Goal: Task Accomplishment & Management: Complete application form

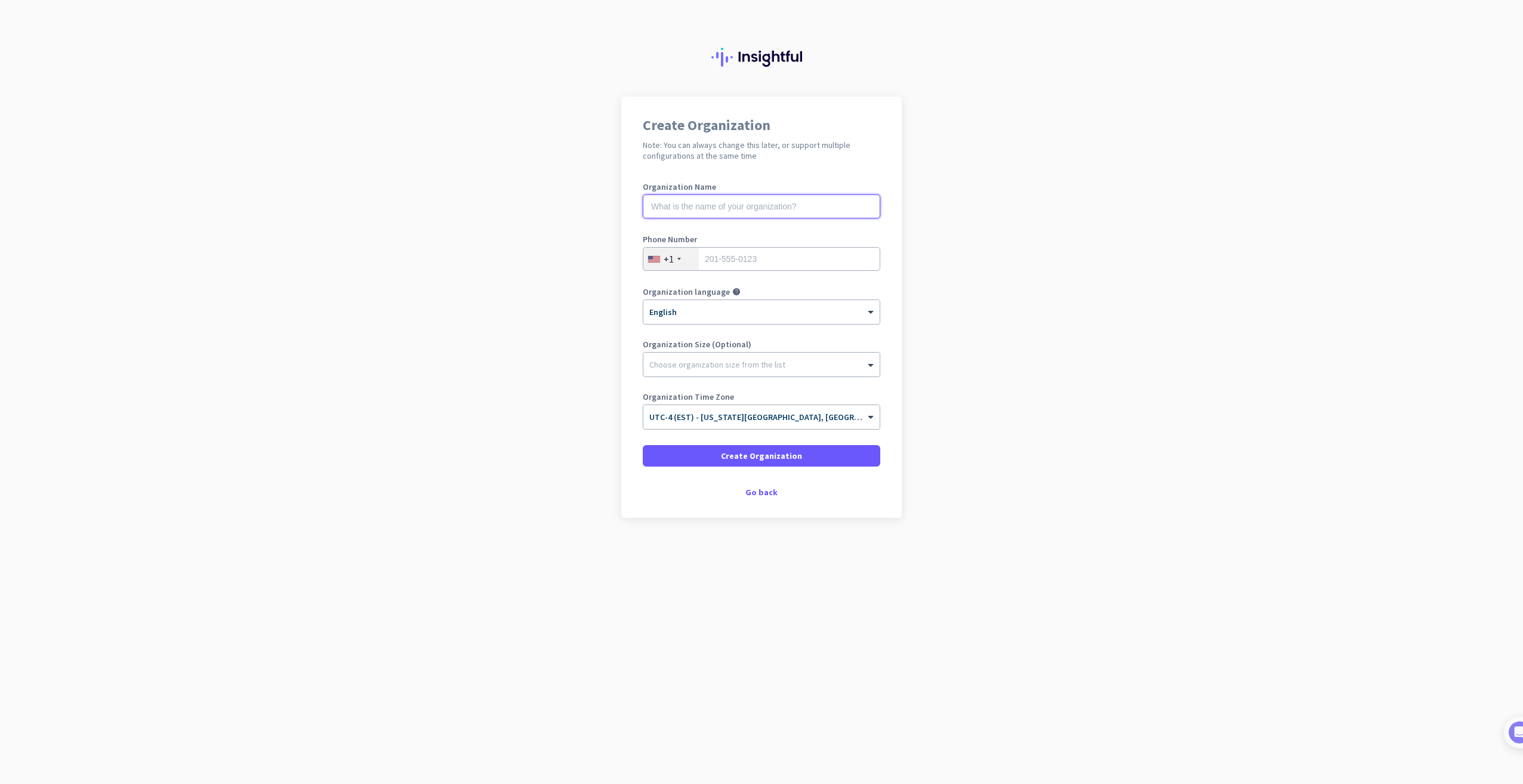
click at [716, 205] on input "text" at bounding box center [762, 206] width 237 height 24
type input "Right Click Tech Services"
type input "8482303206"
click at [720, 367] on div at bounding box center [762, 361] width 237 height 12
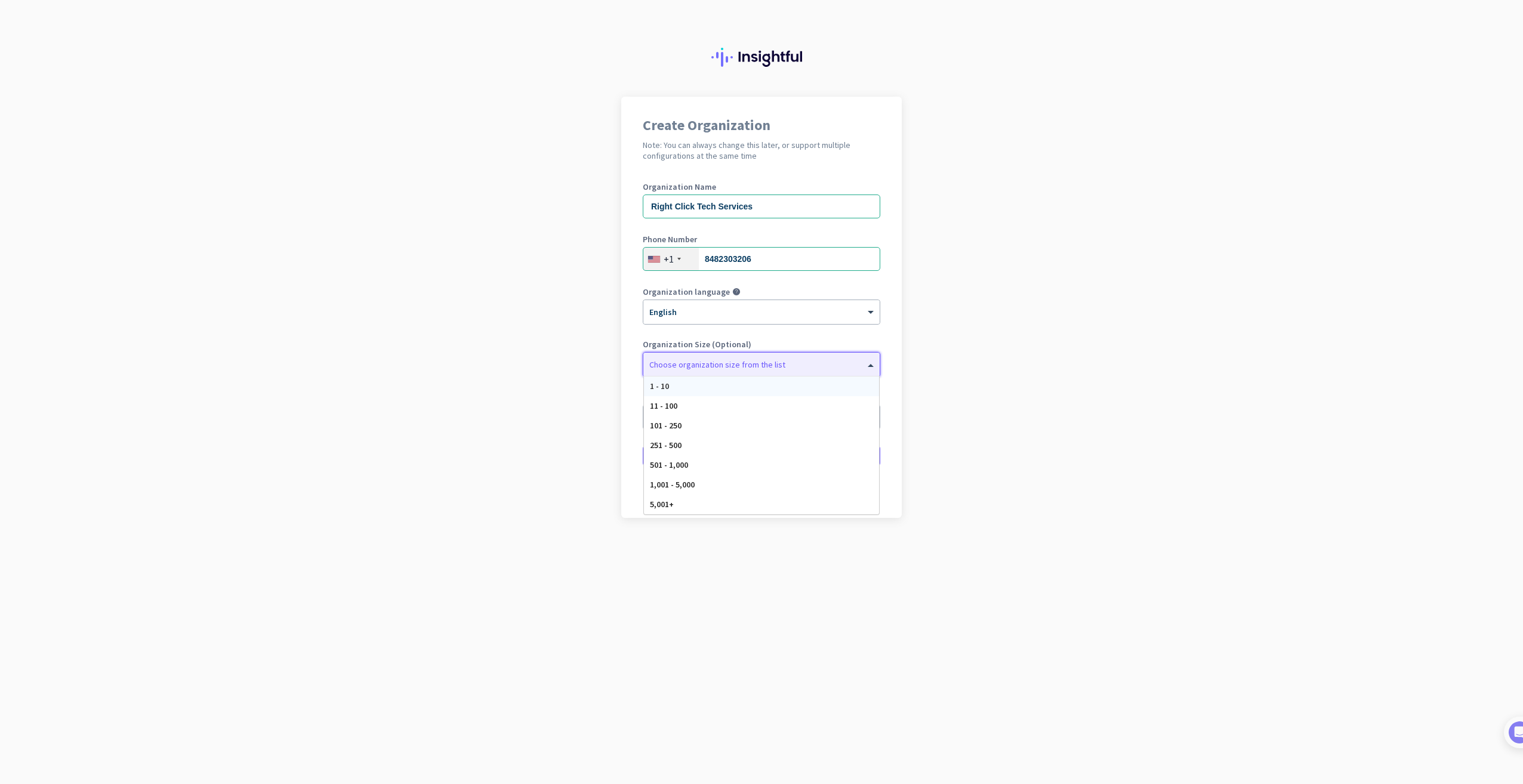
click at [719, 387] on div "1 - 10" at bounding box center [762, 387] width 235 height 20
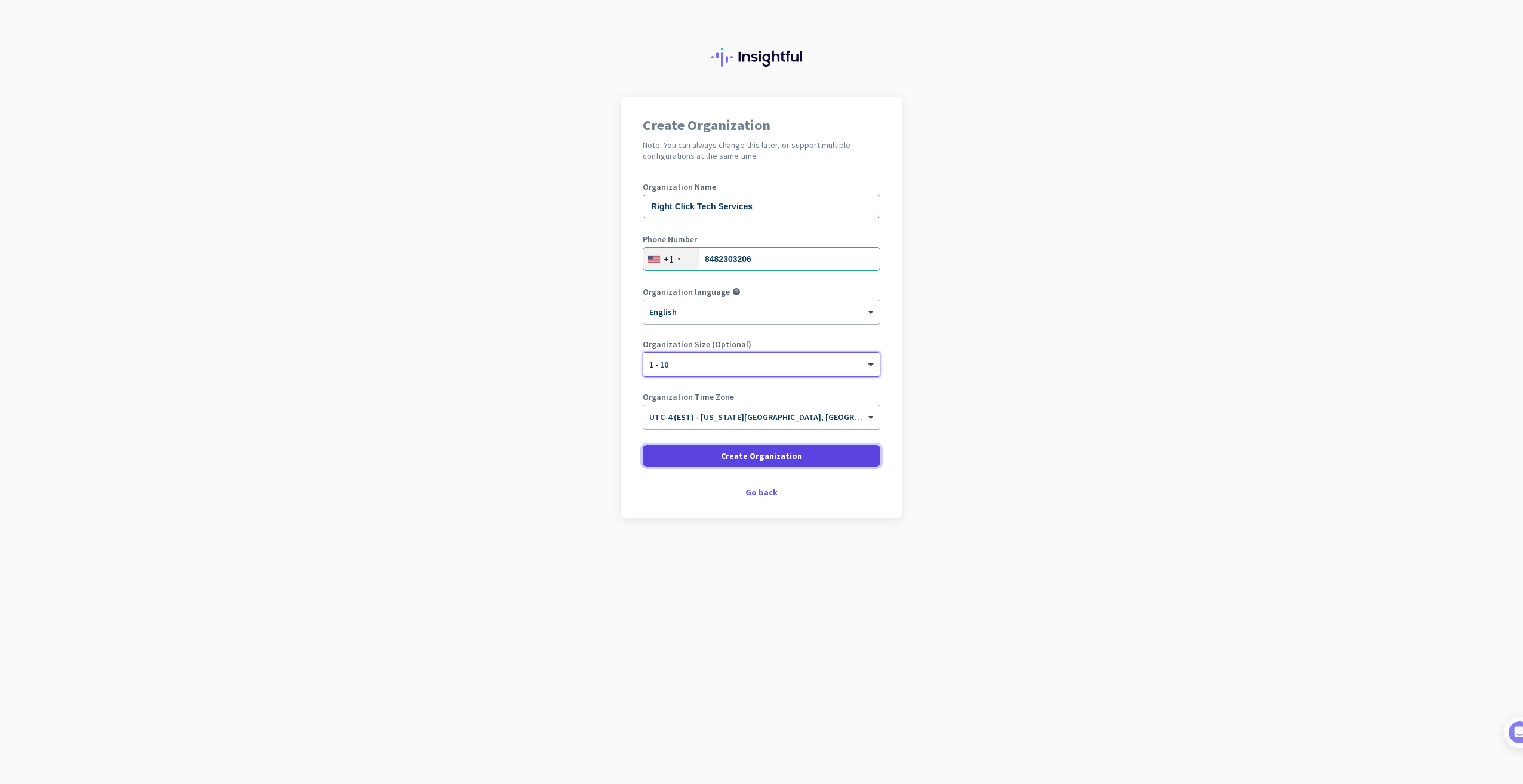
click at [759, 459] on span "Create Organization" at bounding box center [762, 455] width 82 height 12
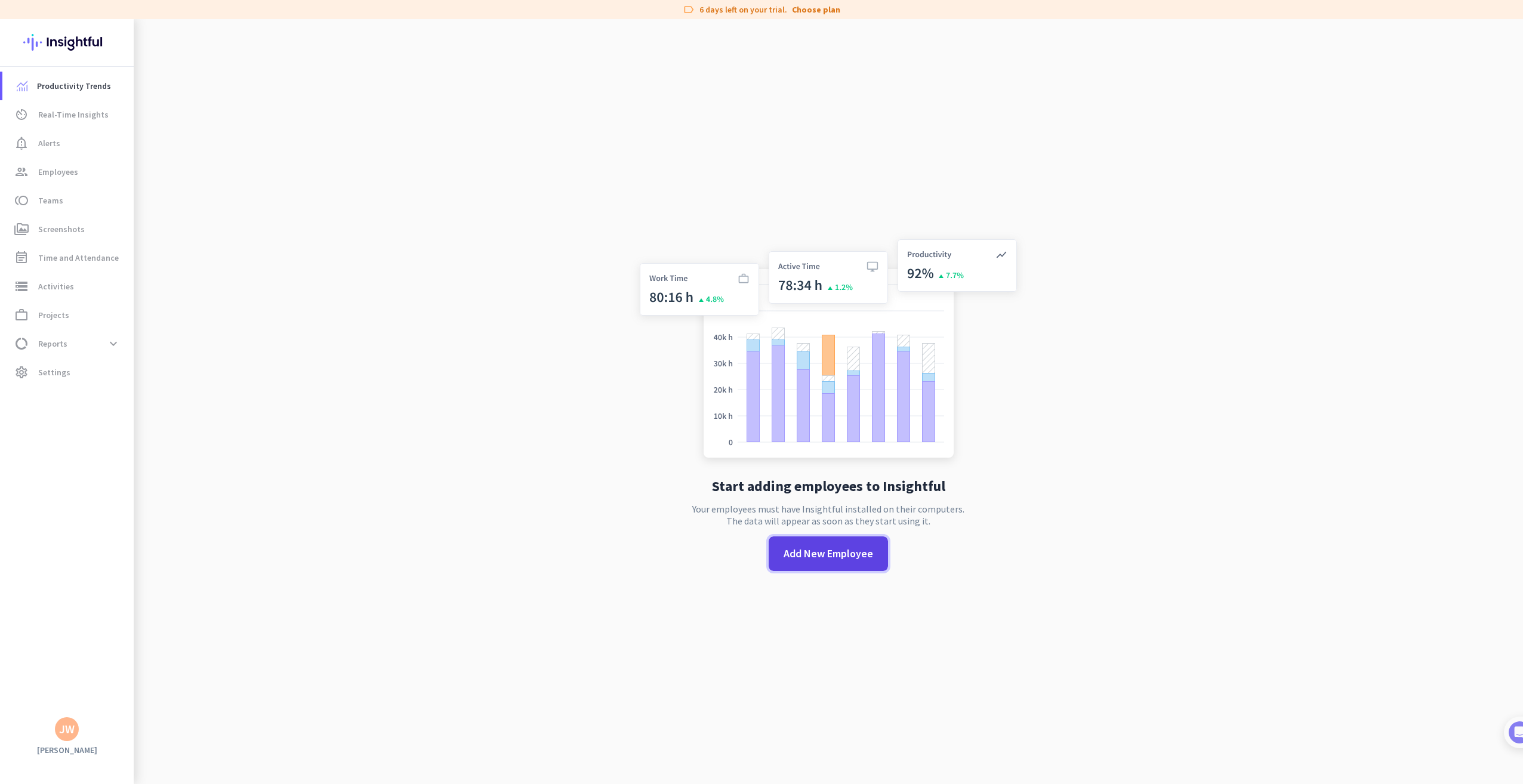
click at [822, 552] on span "Add New Employee" at bounding box center [828, 554] width 89 height 16
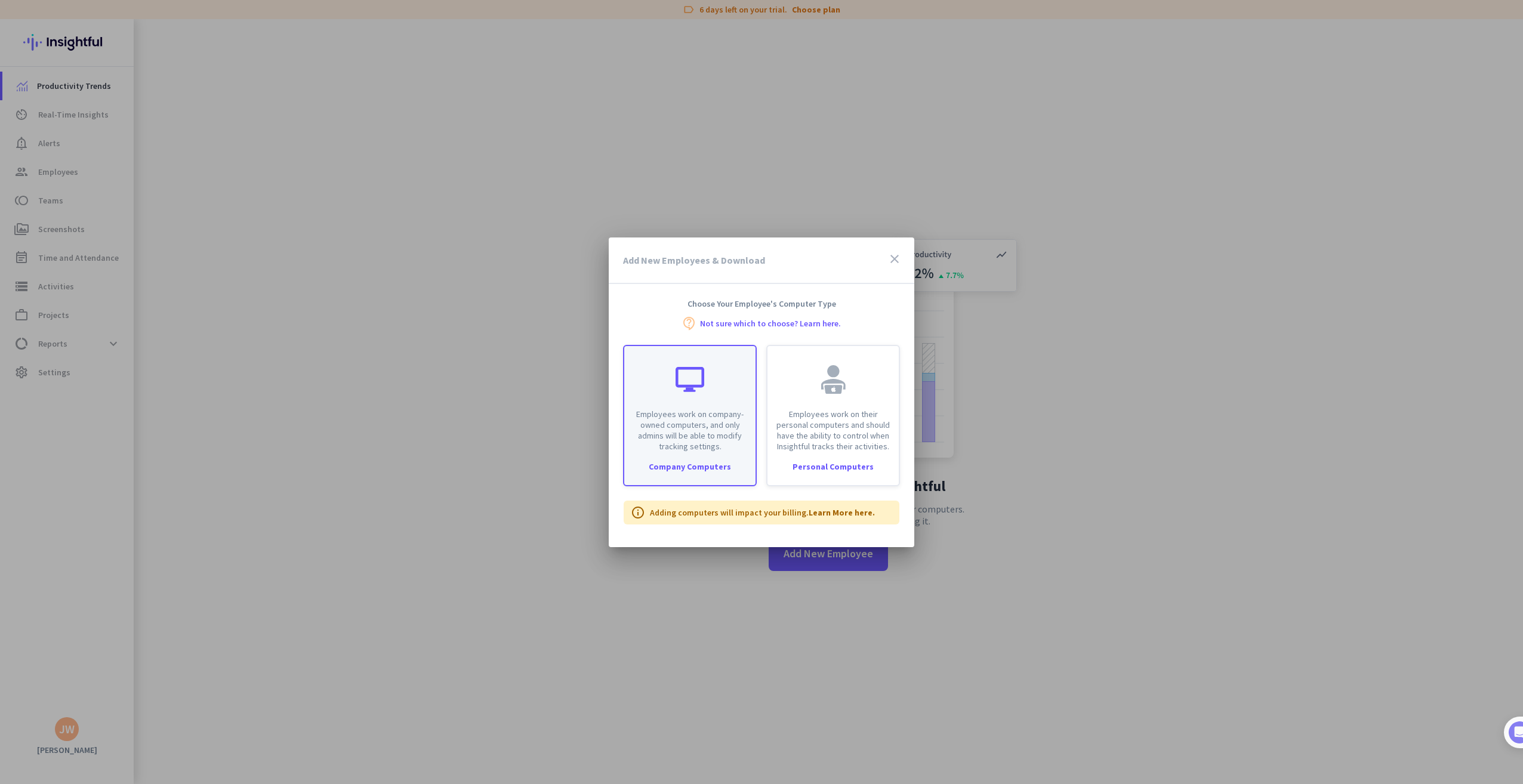
click at [694, 384] on div at bounding box center [690, 379] width 29 height 29
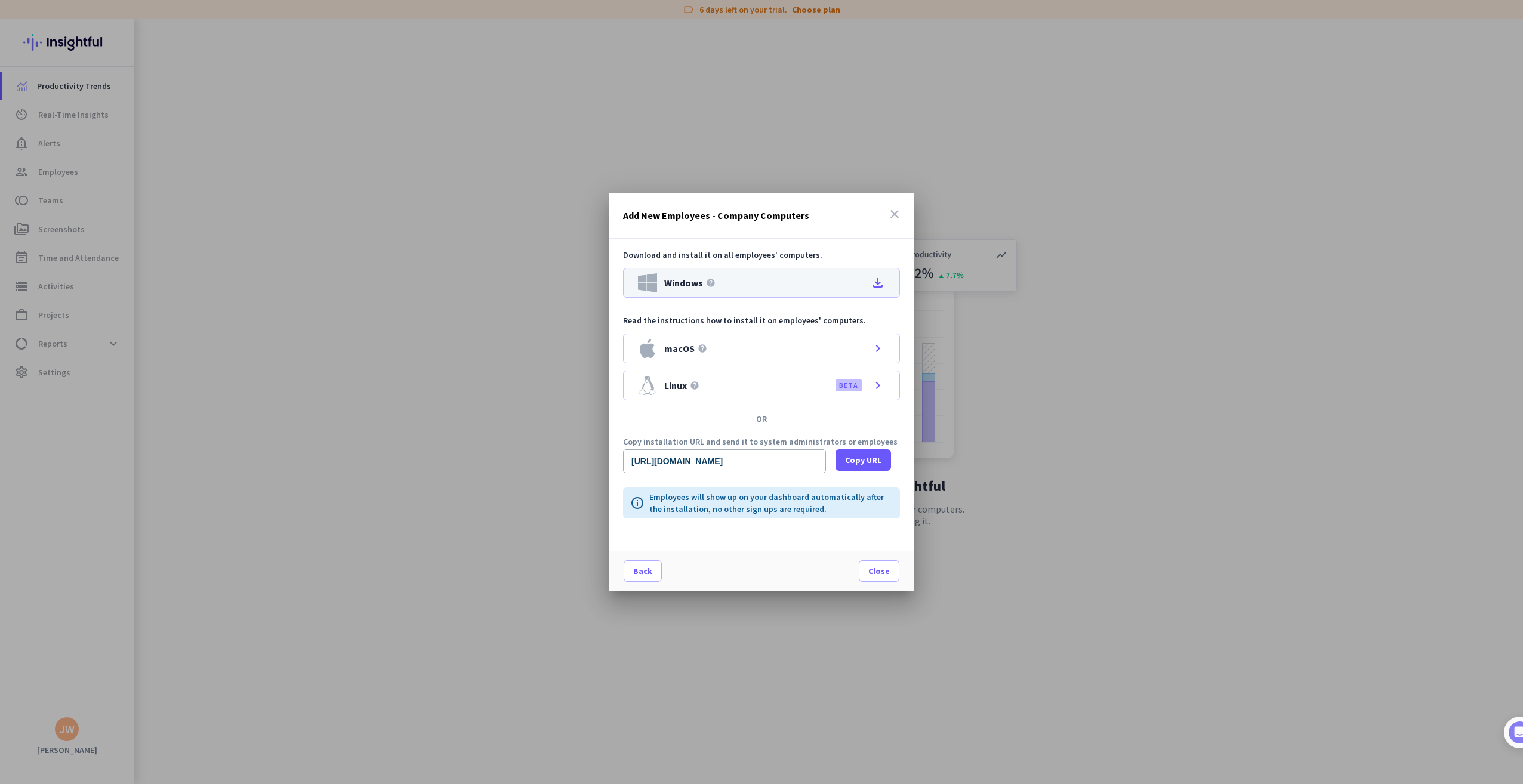
click at [877, 284] on icon "file_download" at bounding box center [878, 283] width 14 height 14
click at [867, 459] on span "Copy URL" at bounding box center [863, 460] width 36 height 12
click at [871, 571] on span "Close" at bounding box center [879, 570] width 21 height 12
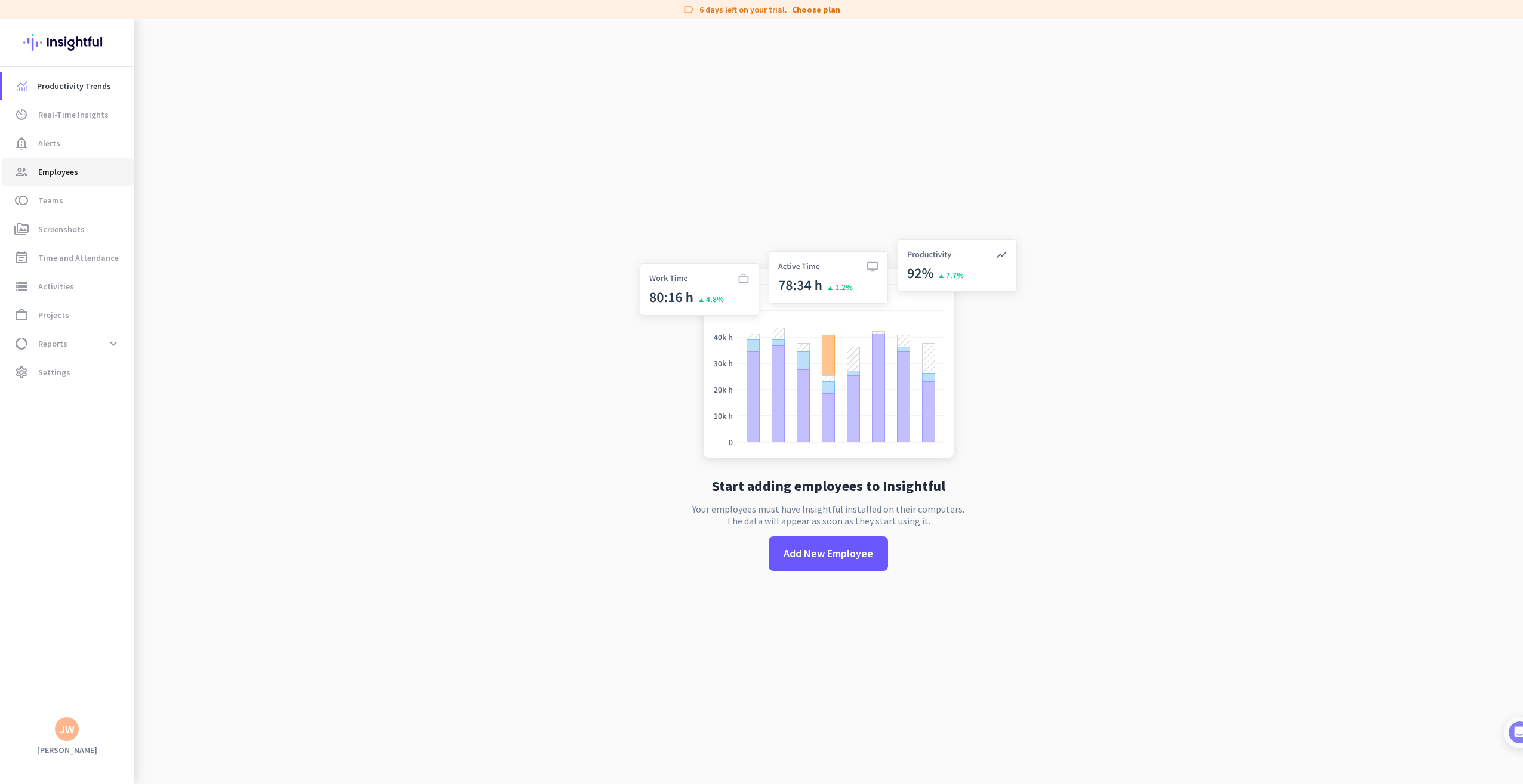
click at [56, 173] on span "Employees" at bounding box center [58, 172] width 40 height 14
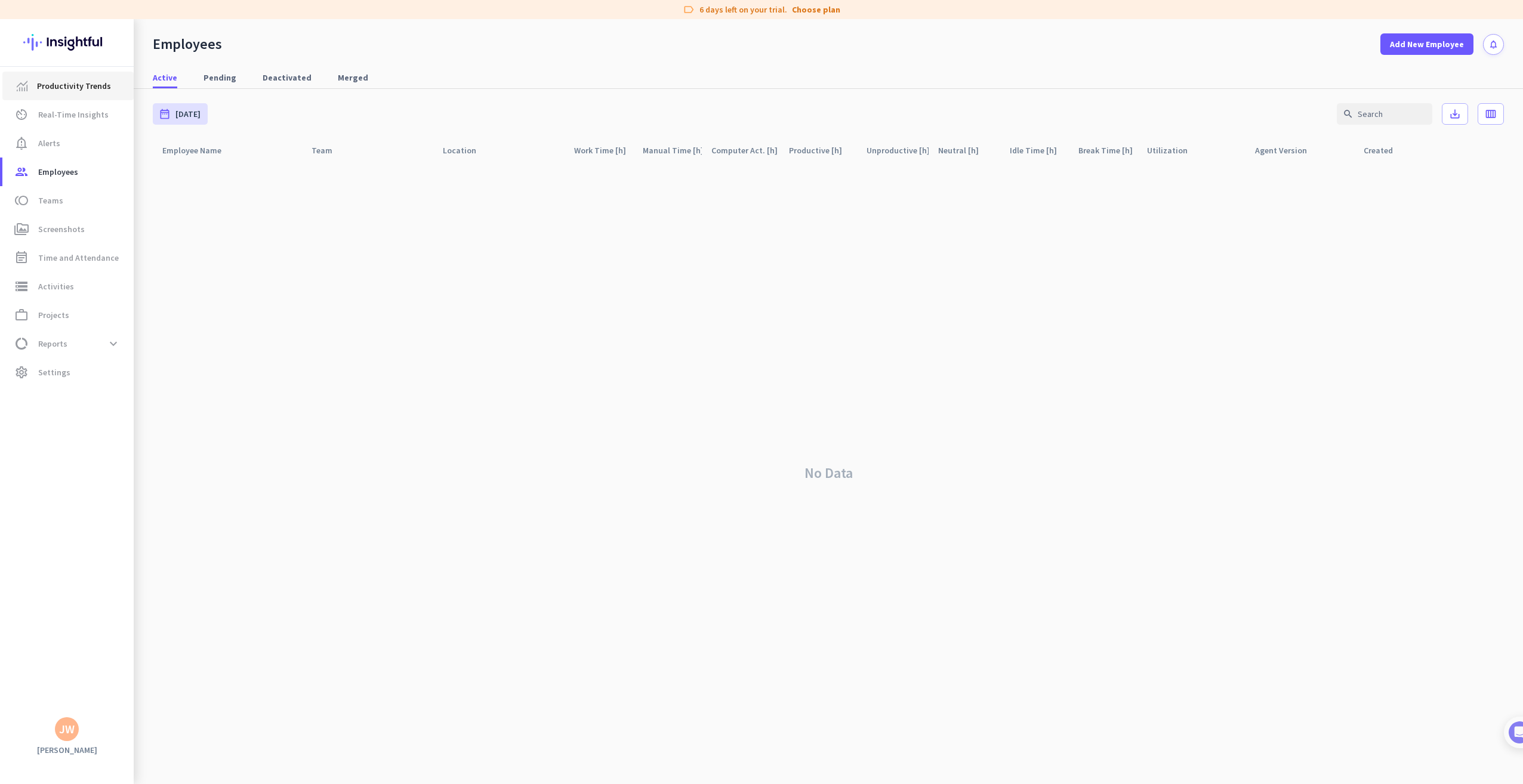
click at [66, 87] on span "Productivity Trends" at bounding box center [74, 86] width 74 height 14
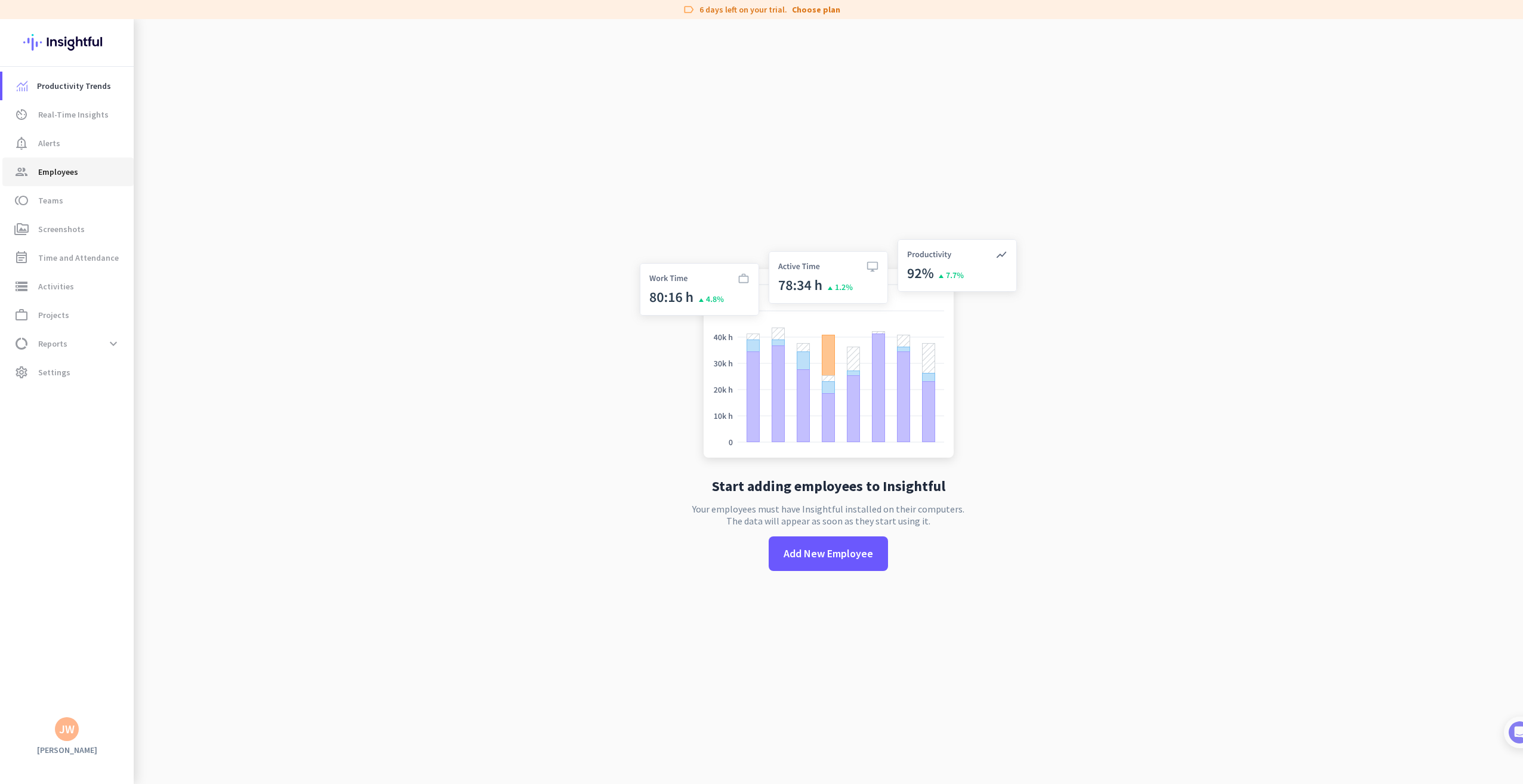
click at [60, 169] on span "Employees" at bounding box center [58, 172] width 40 height 14
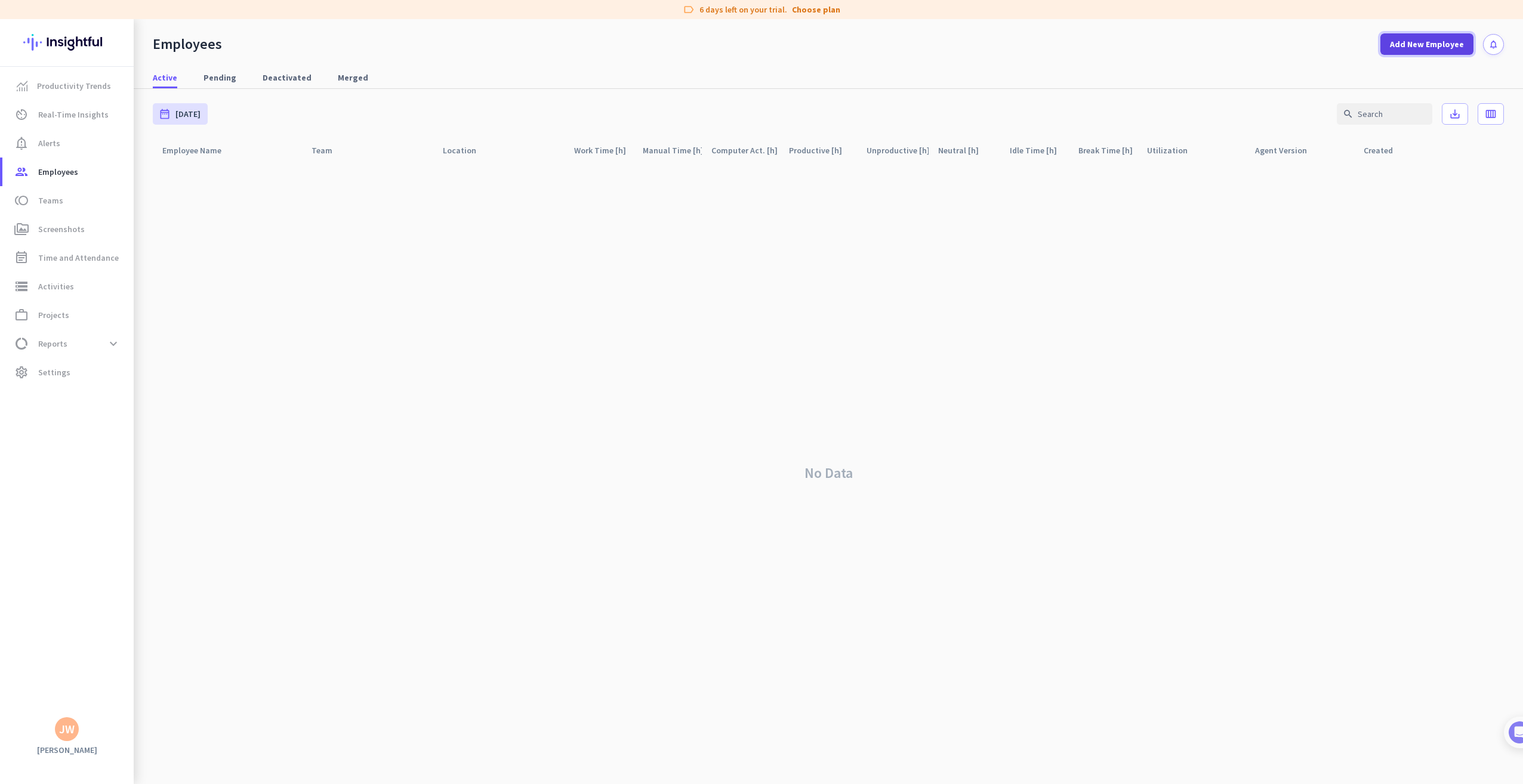
click at [1436, 49] on span "Add New Employee" at bounding box center [1426, 44] width 74 height 12
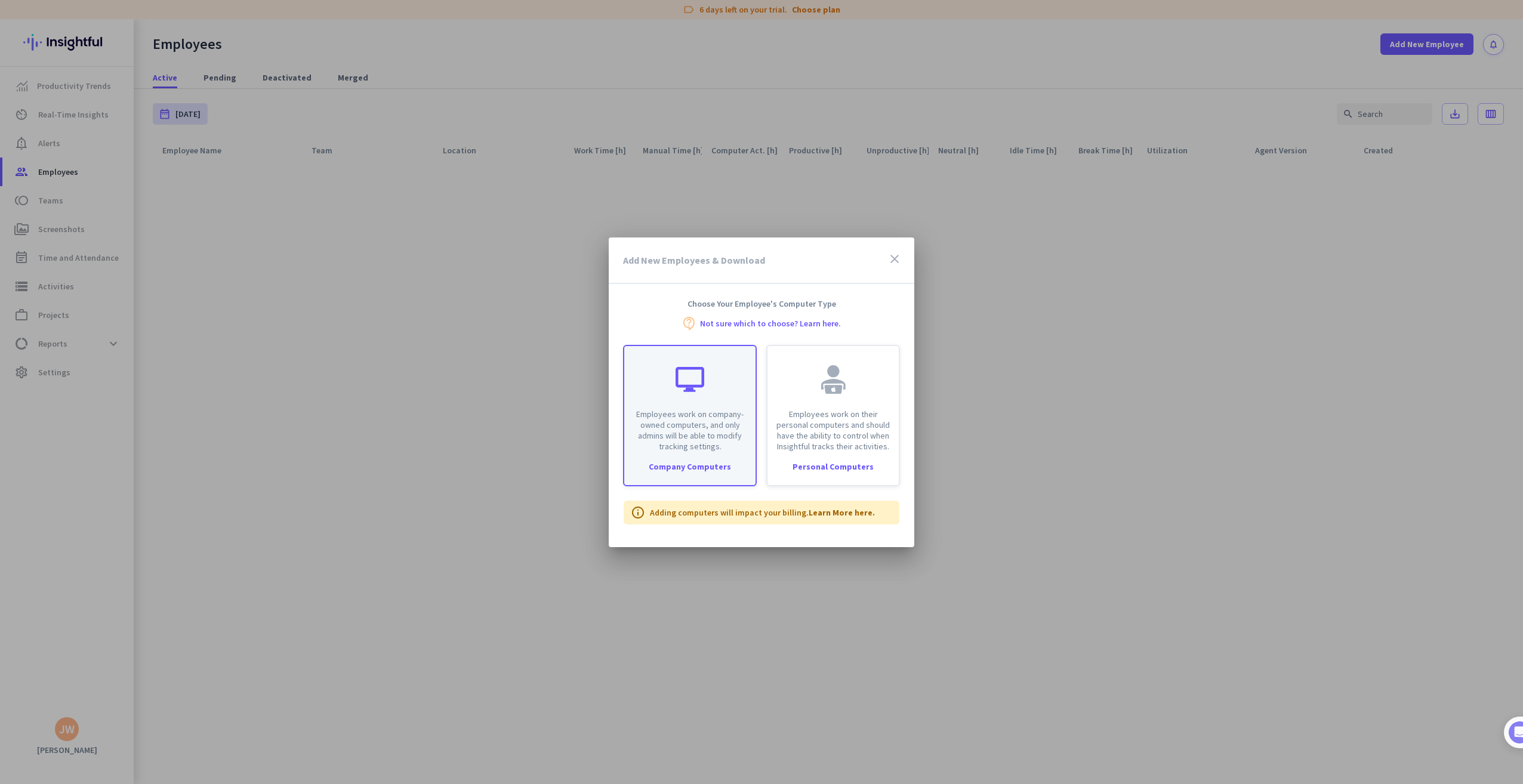
click at [684, 374] on div at bounding box center [690, 379] width 29 height 29
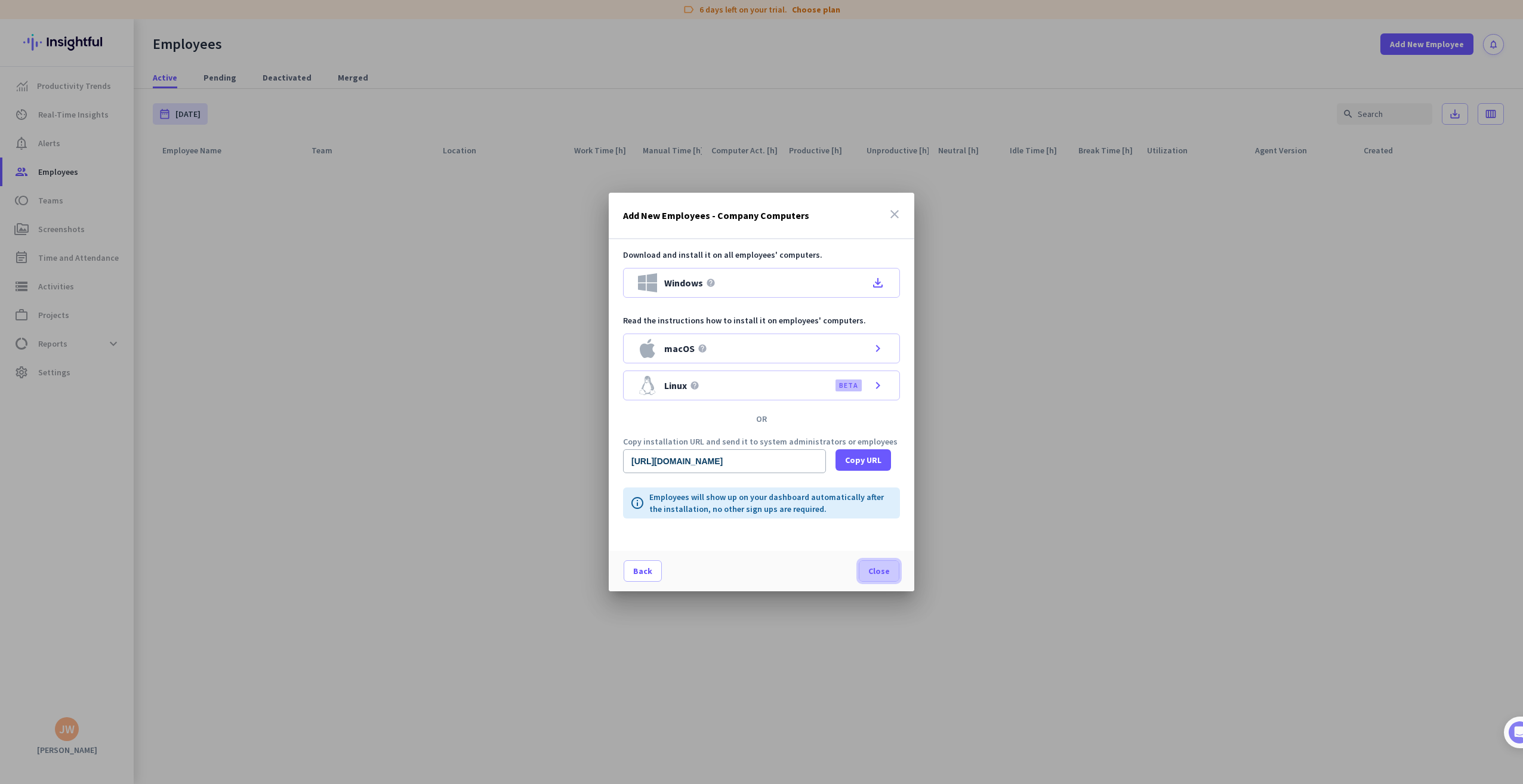
click at [870, 571] on span "Close" at bounding box center [879, 570] width 21 height 12
